Goal: Task Accomplishment & Management: Use online tool/utility

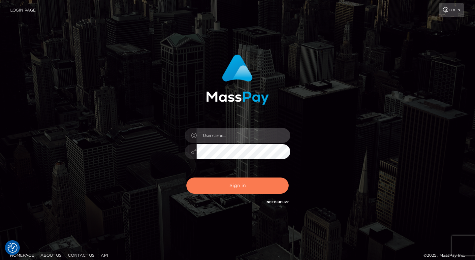
type input "[PERSON_NAME].levarti"
click at [252, 189] on button "Sign in" at bounding box center [237, 185] width 102 height 16
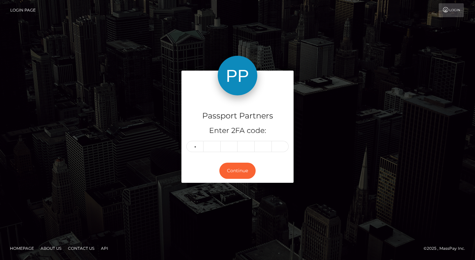
type input "8"
type input "7"
type input "9"
type input "5"
type input "4"
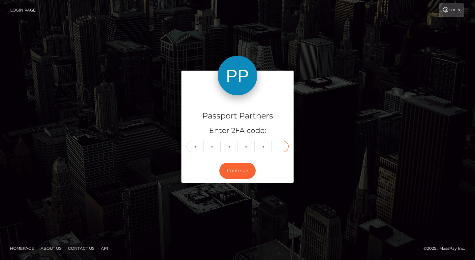
type input "2"
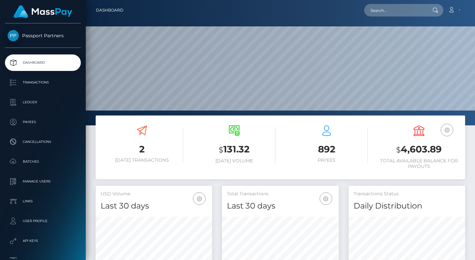
scroll to position [117, 116]
click at [32, 161] on p "Batches" at bounding box center [43, 162] width 71 height 10
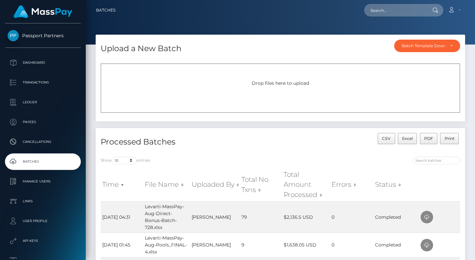
click at [244, 139] on h4 "Processed Batches" at bounding box center [188, 142] width 175 height 12
click at [244, 140] on h4 "Processed Batches" at bounding box center [188, 142] width 175 height 12
click at [244, 139] on h4 "Processed Batches" at bounding box center [188, 142] width 175 height 12
click at [257, 149] on div "Processed Batches" at bounding box center [188, 142] width 185 height 19
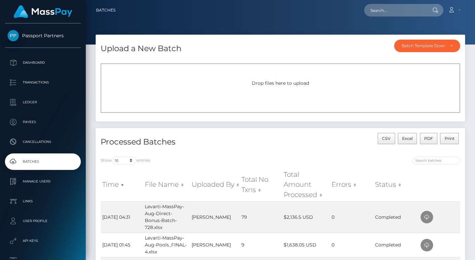
click at [257, 149] on div "Processed Batches" at bounding box center [188, 142] width 185 height 19
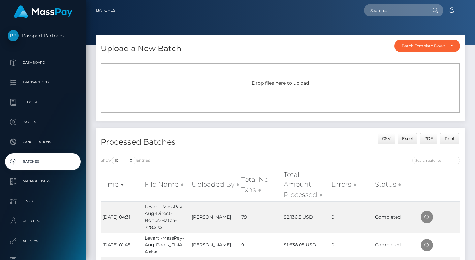
click at [258, 151] on div "Processed Batches" at bounding box center [188, 142] width 185 height 19
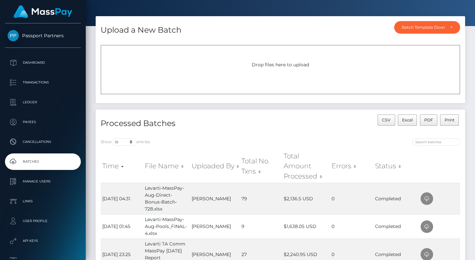
scroll to position [15, 0]
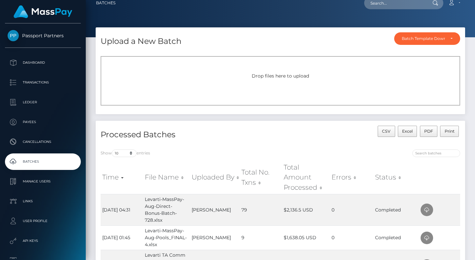
click at [276, 149] on div "Show 10 25 50 All entries" at bounding box center [188, 153] width 185 height 9
